Goal: Information Seeking & Learning: Learn about a topic

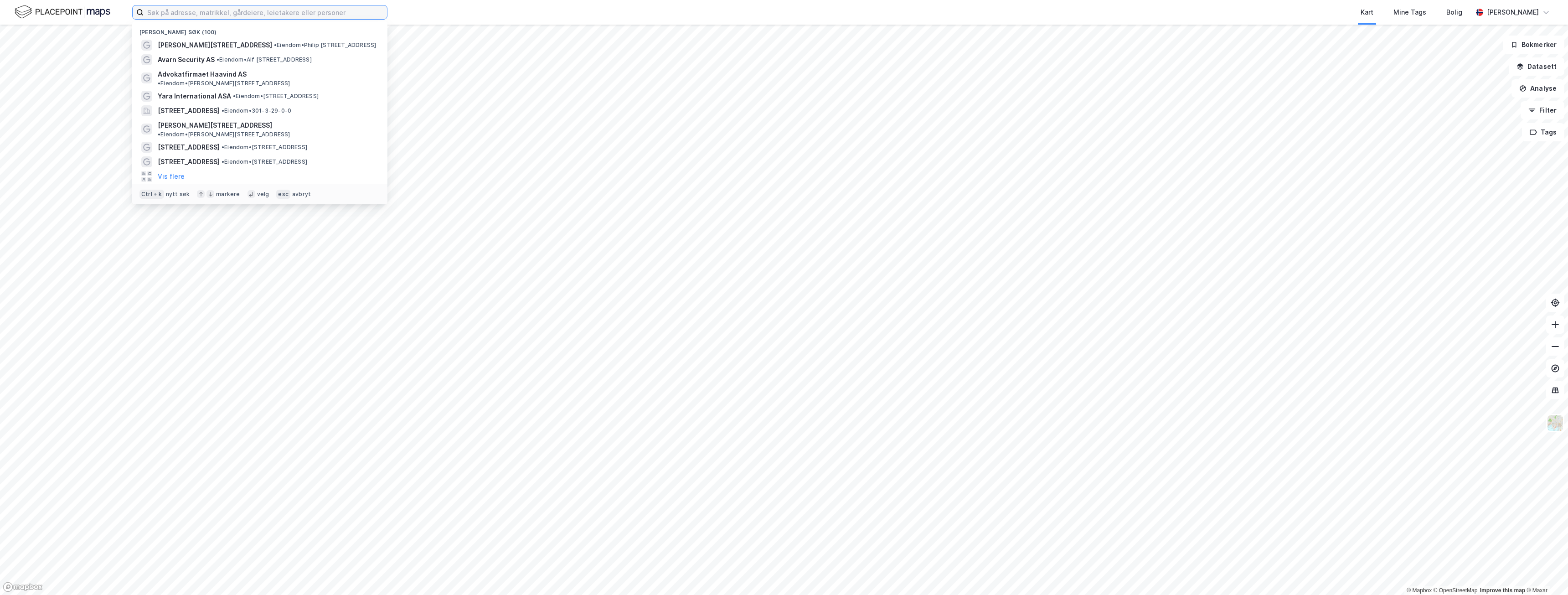
click at [211, 12] on input at bounding box center [265, 12] width 243 height 13
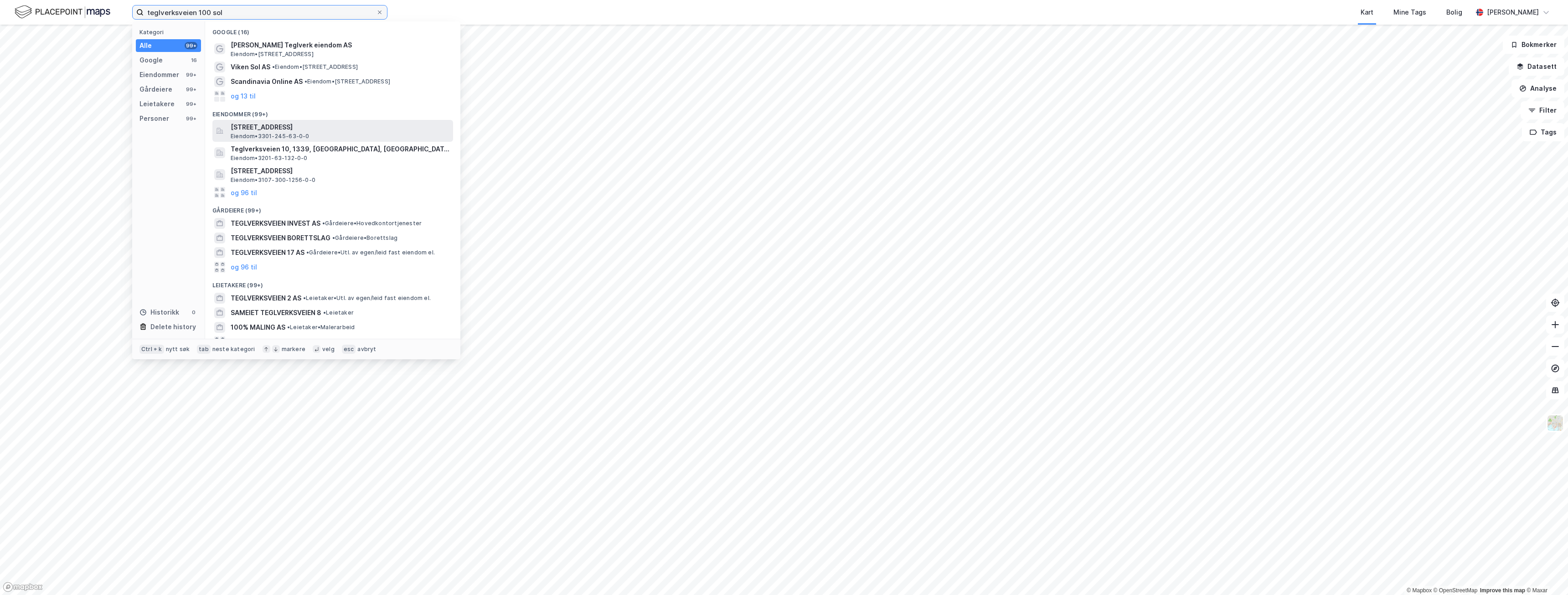
type input "teglverksveien 100 sol"
click at [332, 127] on span "[STREET_ADDRESS]" at bounding box center [340, 127] width 219 height 11
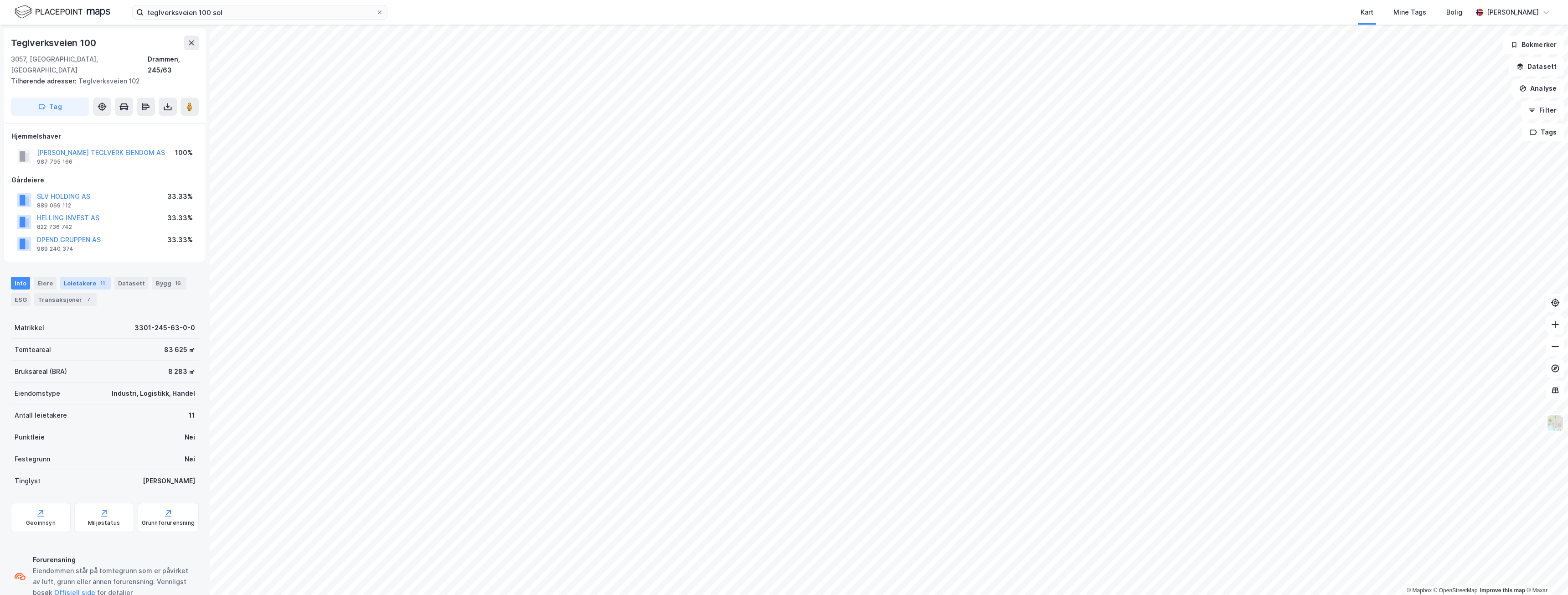
click at [92, 277] on div "Leietakere 11" at bounding box center [85, 283] width 51 height 13
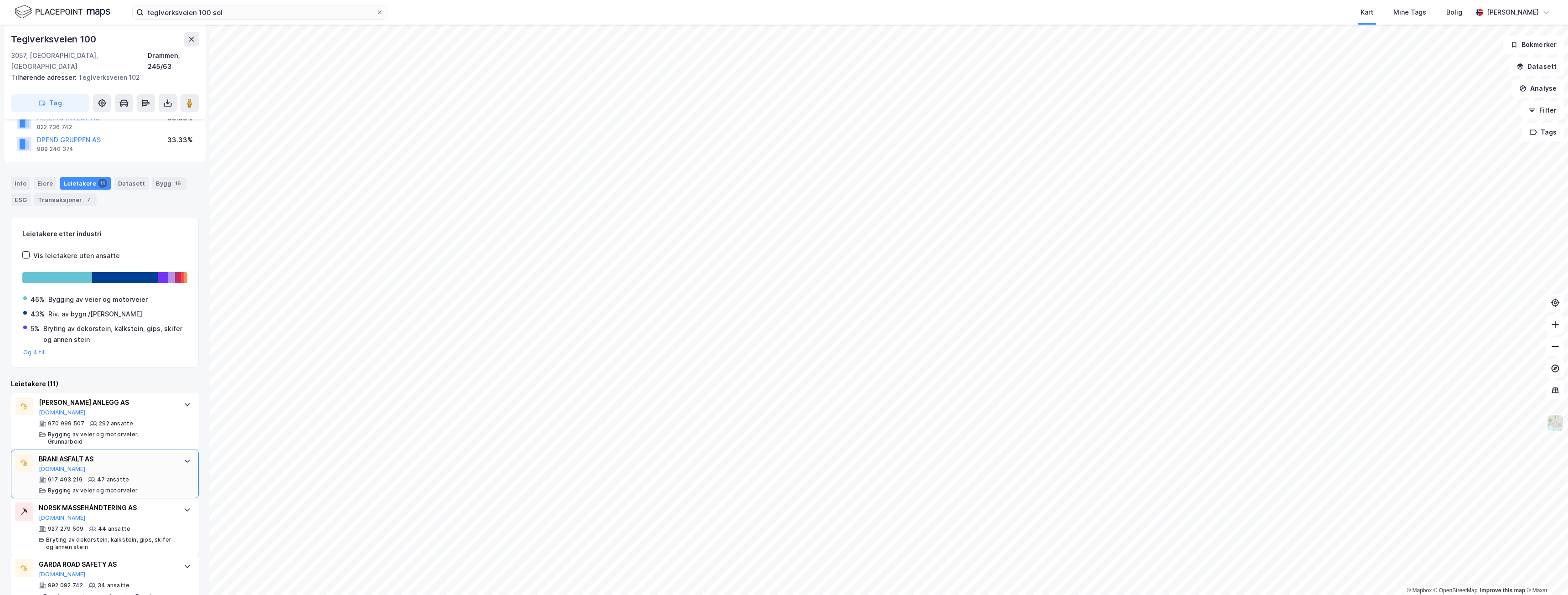
scroll to position [99, 0]
click at [66, 94] on button "Tag" at bounding box center [50, 103] width 79 height 18
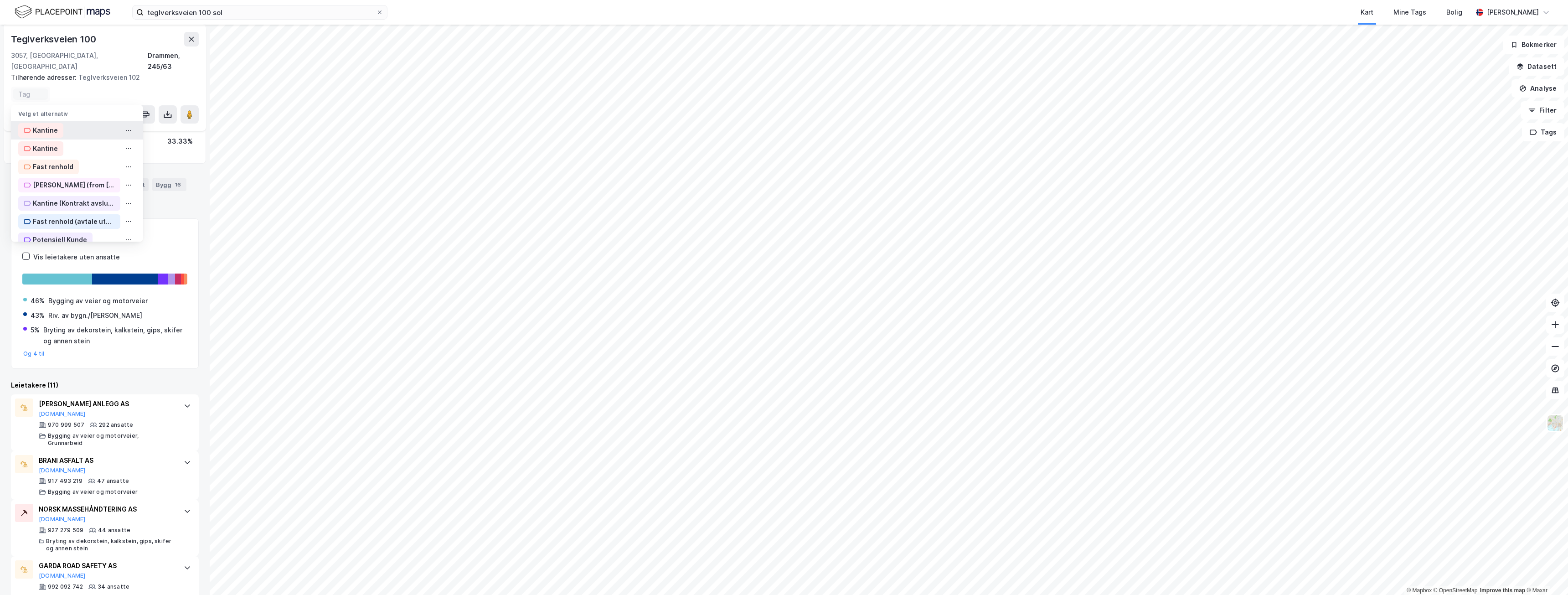
click at [47, 125] on div "Kantine" at bounding box center [45, 130] width 25 height 11
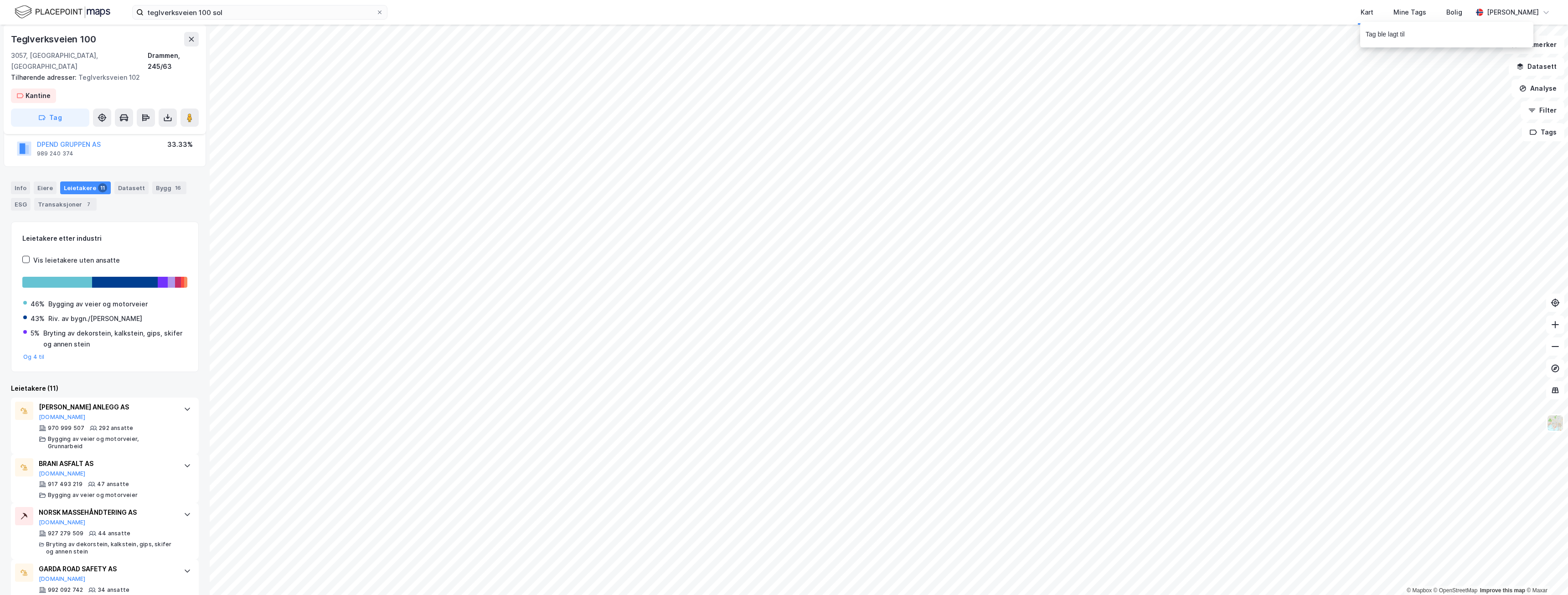
scroll to position [113, 0]
click at [64, 108] on button "Tag" at bounding box center [50, 118] width 79 height 18
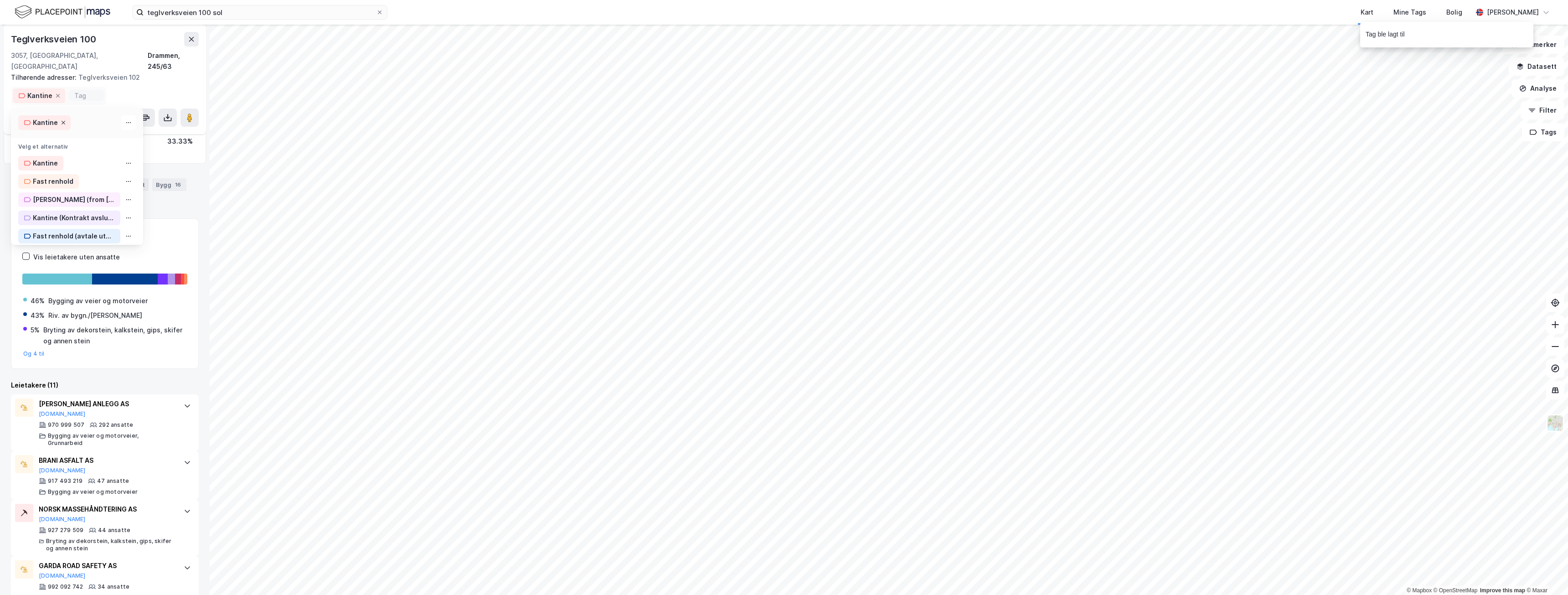
click at [61, 120] on icon at bounding box center [63, 122] width 5 height 5
click at [72, 222] on div "Potensiell Kunde" at bounding box center [60, 227] width 54 height 11
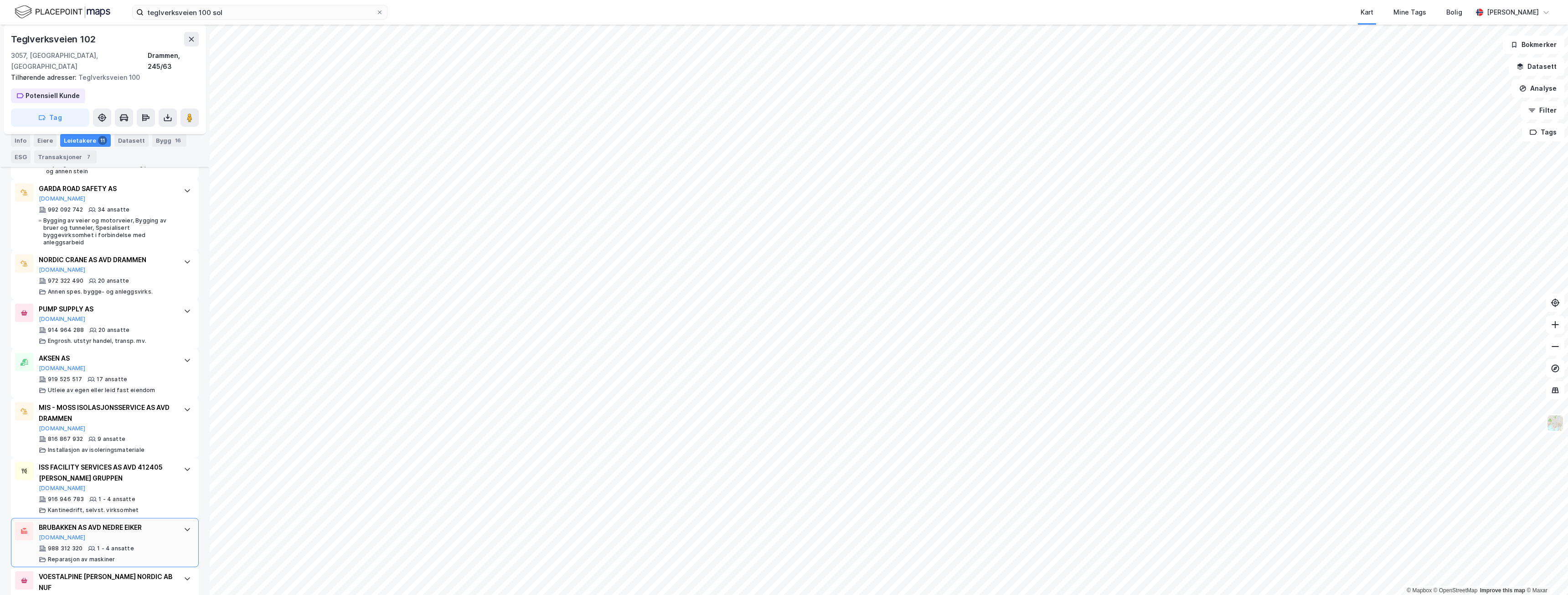
scroll to position [478, 0]
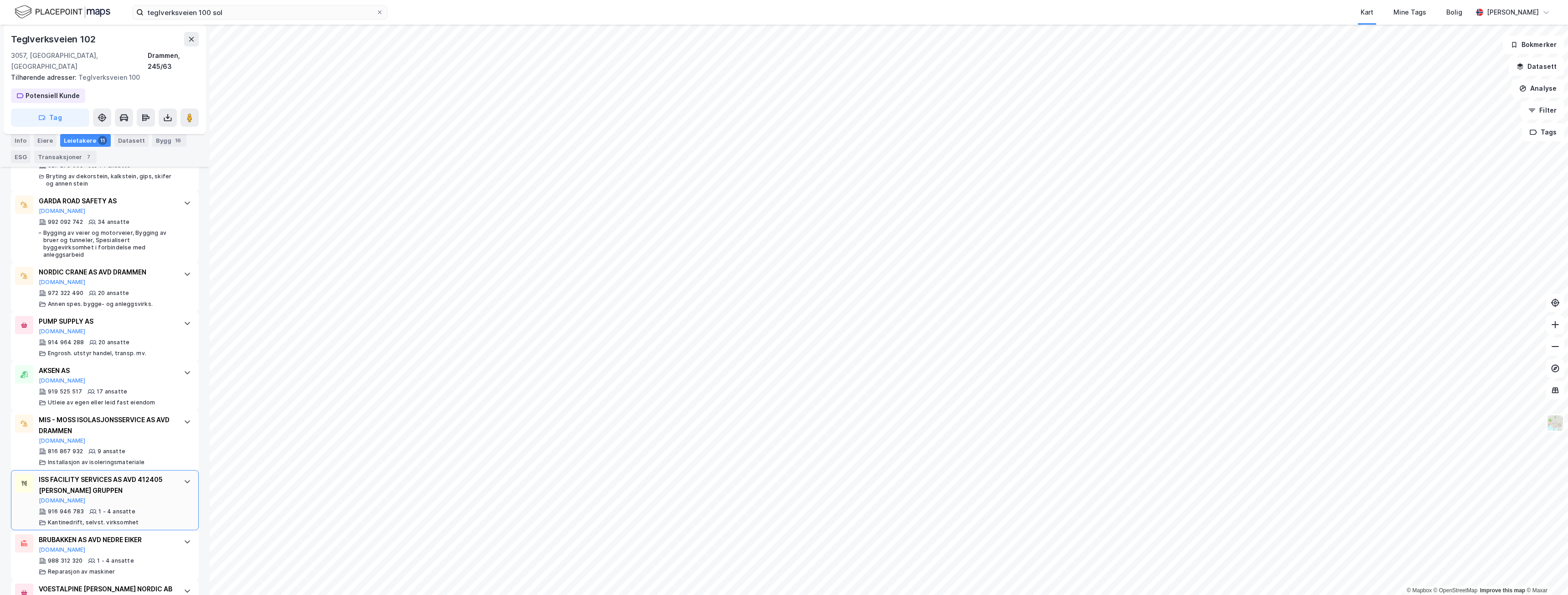
click at [184, 481] on icon at bounding box center [187, 482] width 5 height 3
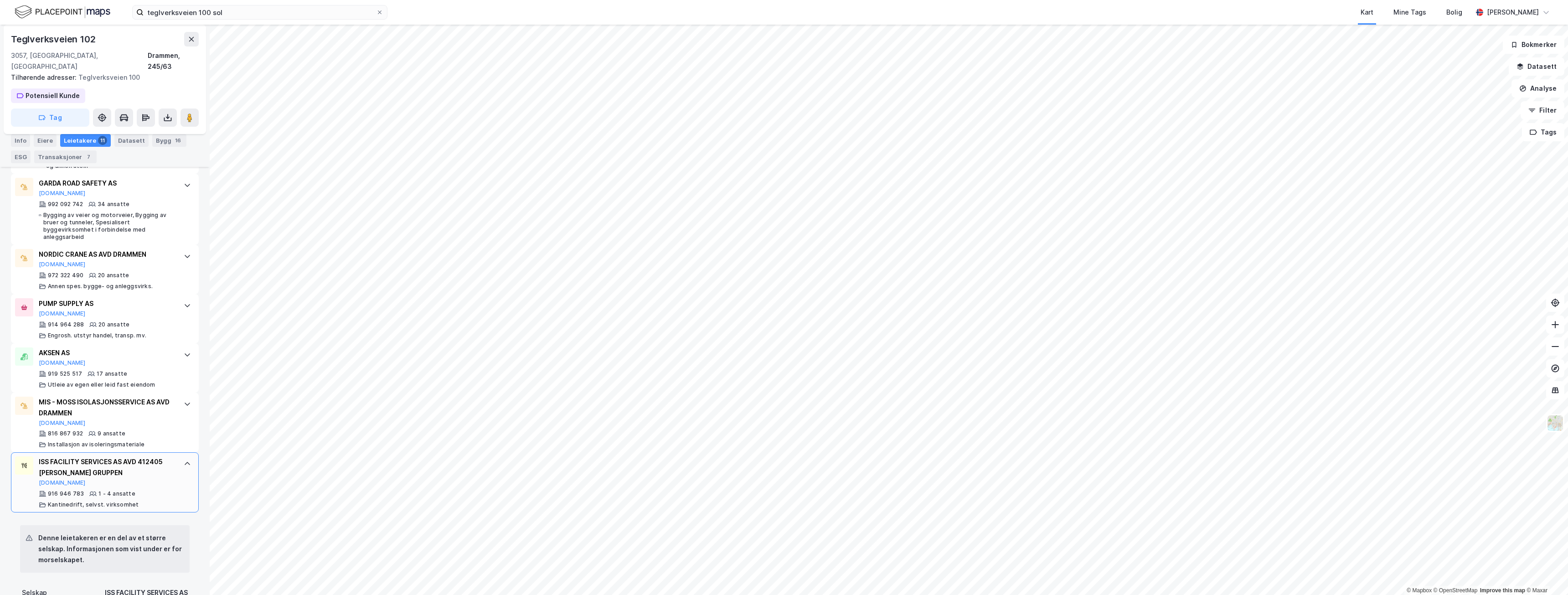
scroll to position [524, 0]
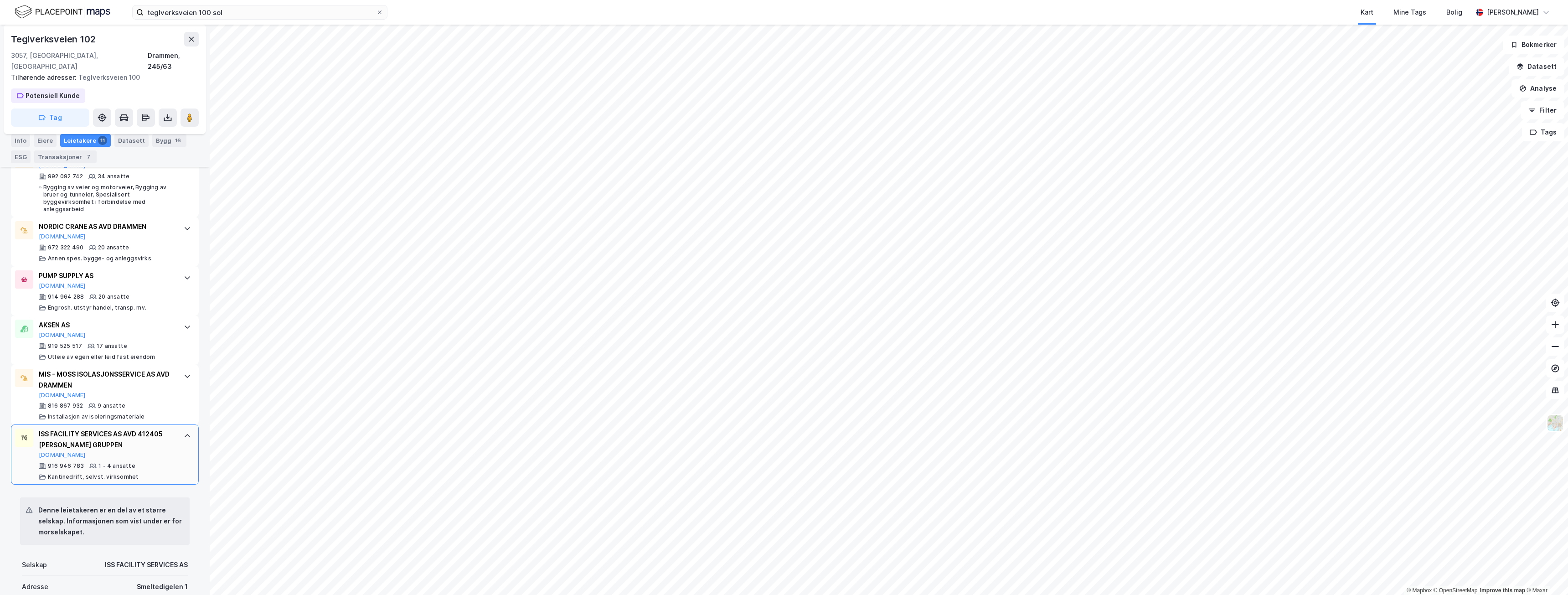
click at [163, 431] on div "ISS FACILITY SERVICES AS AVD 412405 [PERSON_NAME] GRUPPEN" at bounding box center [107, 440] width 136 height 22
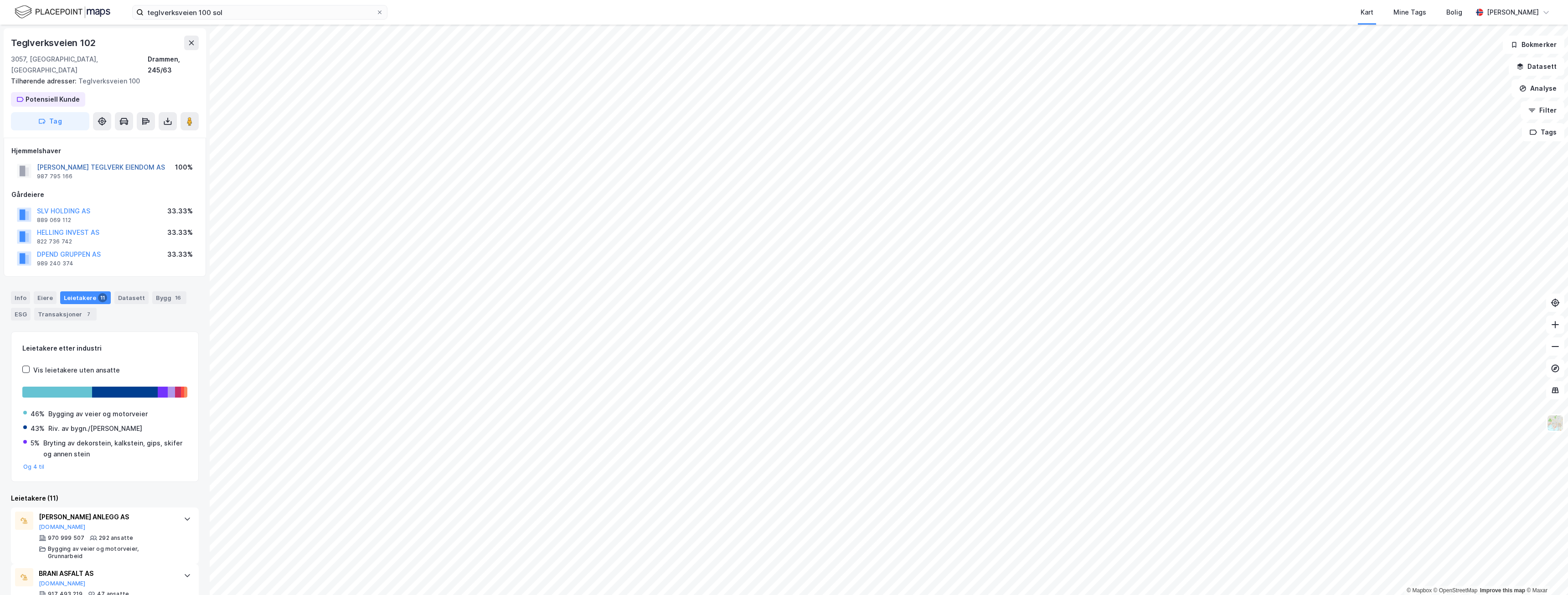
click at [0, 0] on button "[PERSON_NAME] TEGLVERK EIENDOM AS" at bounding box center [0, 0] width 0 height 0
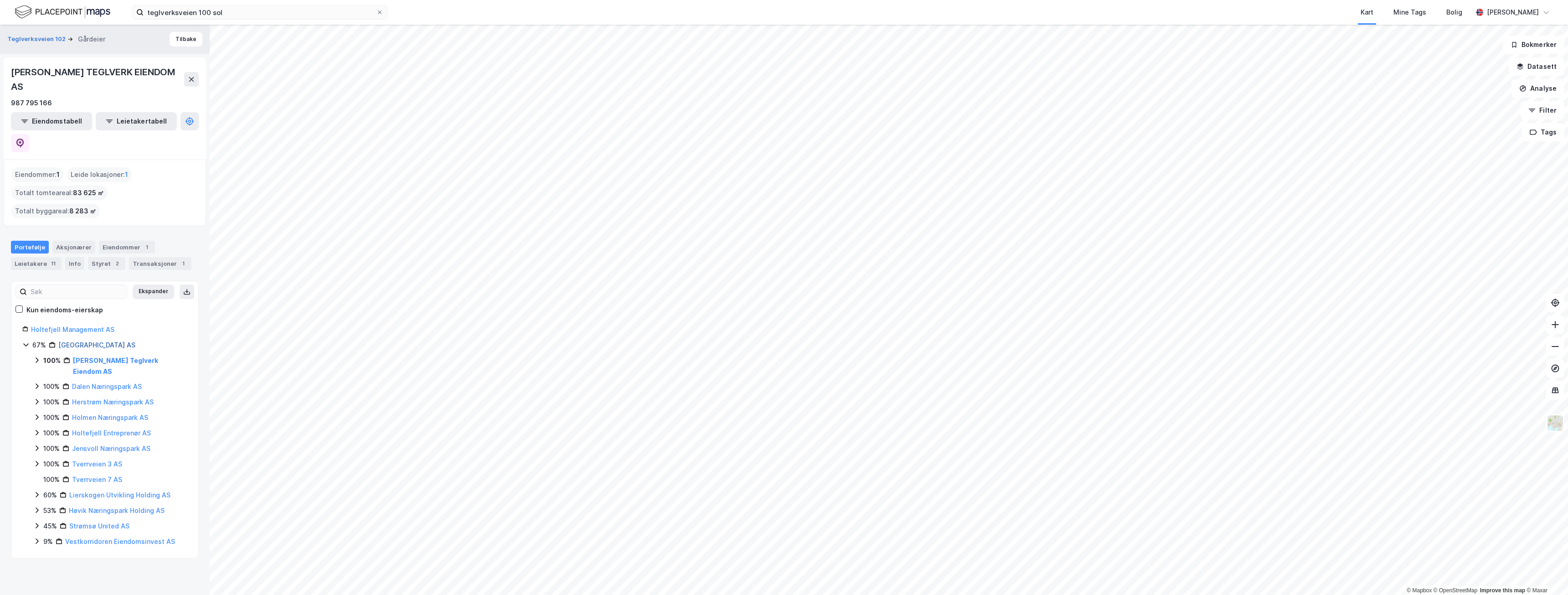
click at [88, 341] on link "[GEOGRAPHIC_DATA] AS" at bounding box center [97, 345] width 77 height 8
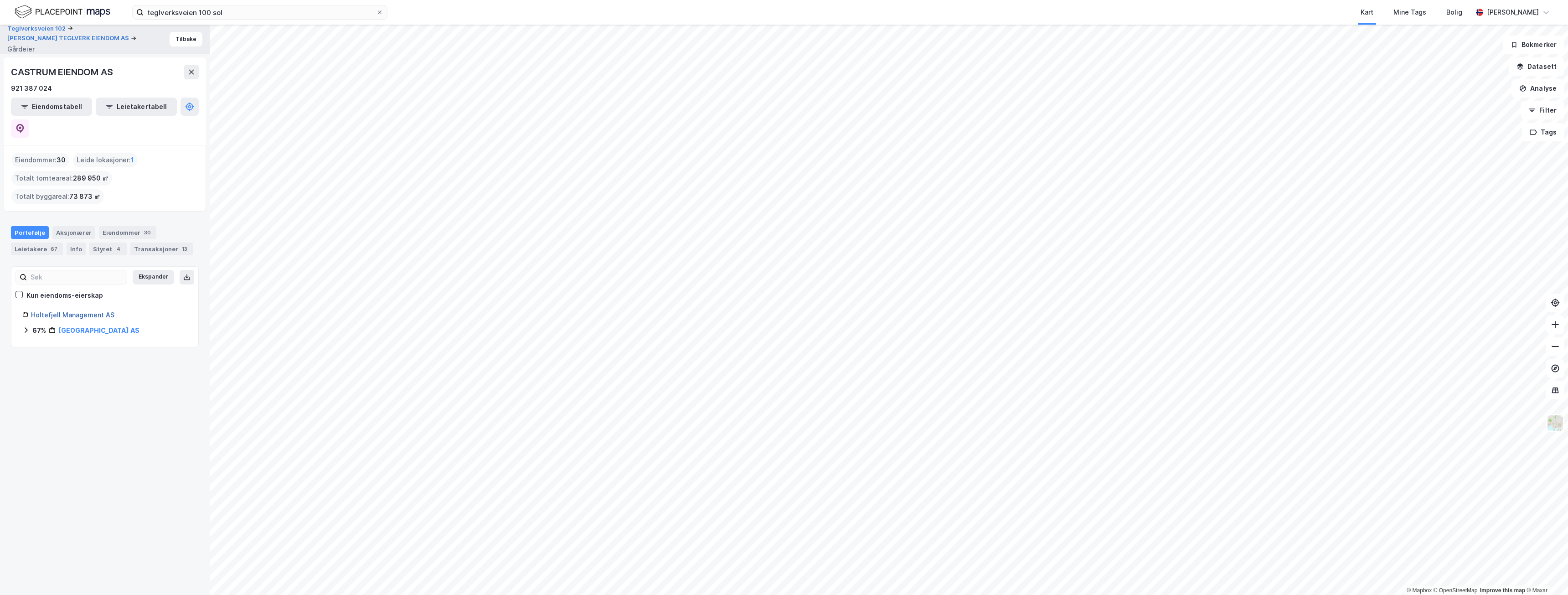
click at [70, 311] on link "Holtefjell Management AS" at bounding box center [72, 315] width 83 height 8
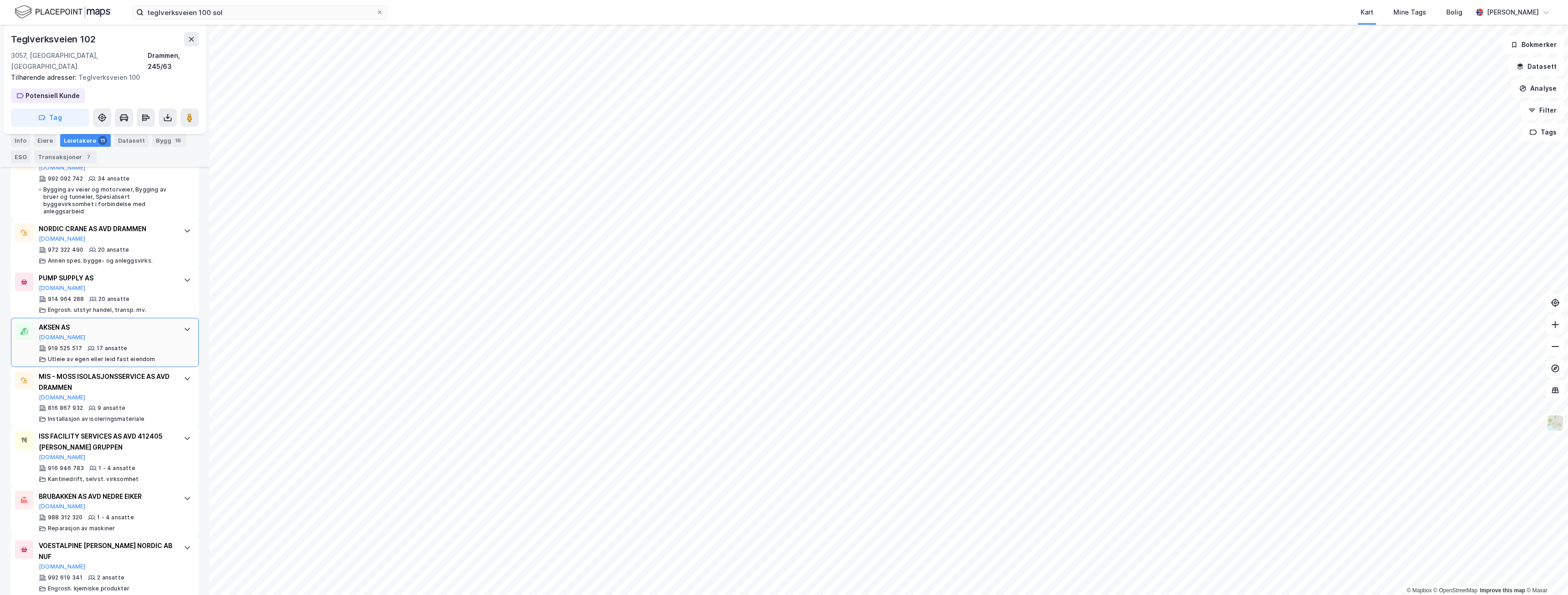
scroll to position [524, 0]
